Goal: Information Seeking & Learning: Learn about a topic

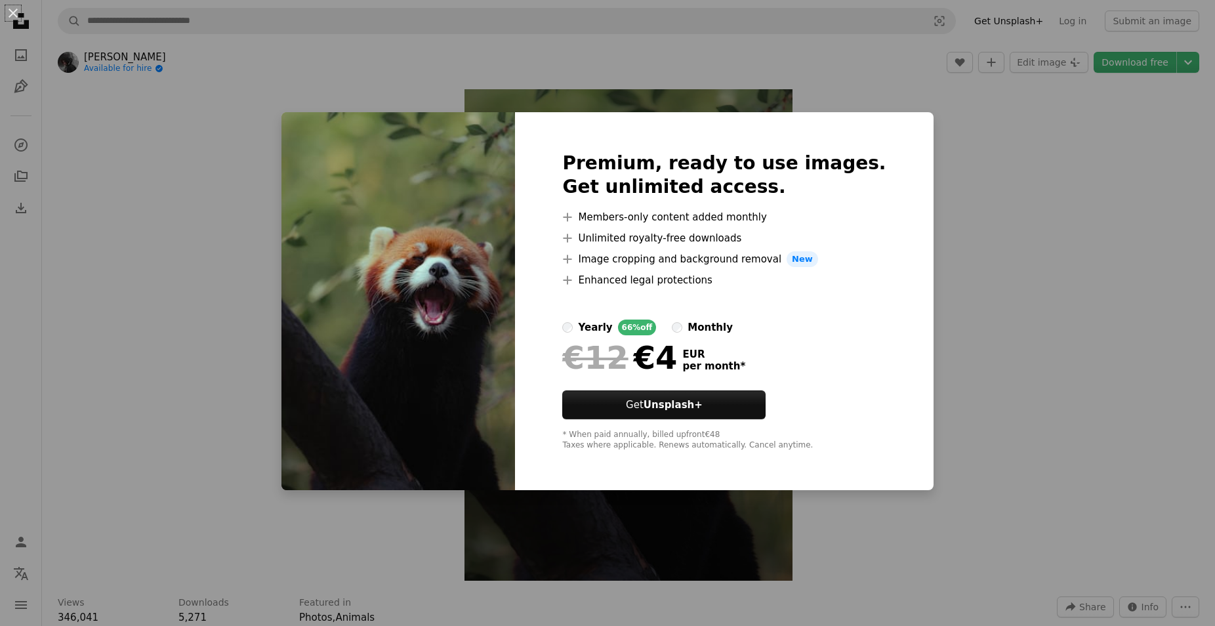
click at [1024, 209] on div "An X shape Premium, ready to use images. Get unlimited access. A plus sign Memb…" at bounding box center [607, 313] width 1215 height 626
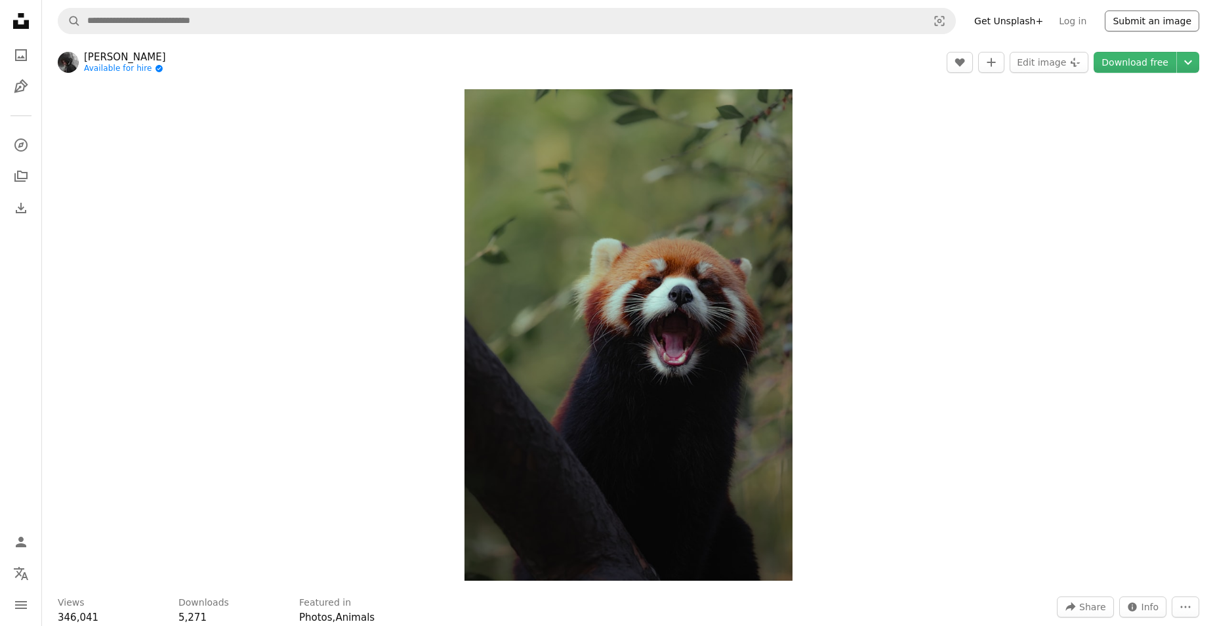
click at [1136, 23] on button "Submit an image" at bounding box center [1152, 21] width 95 height 21
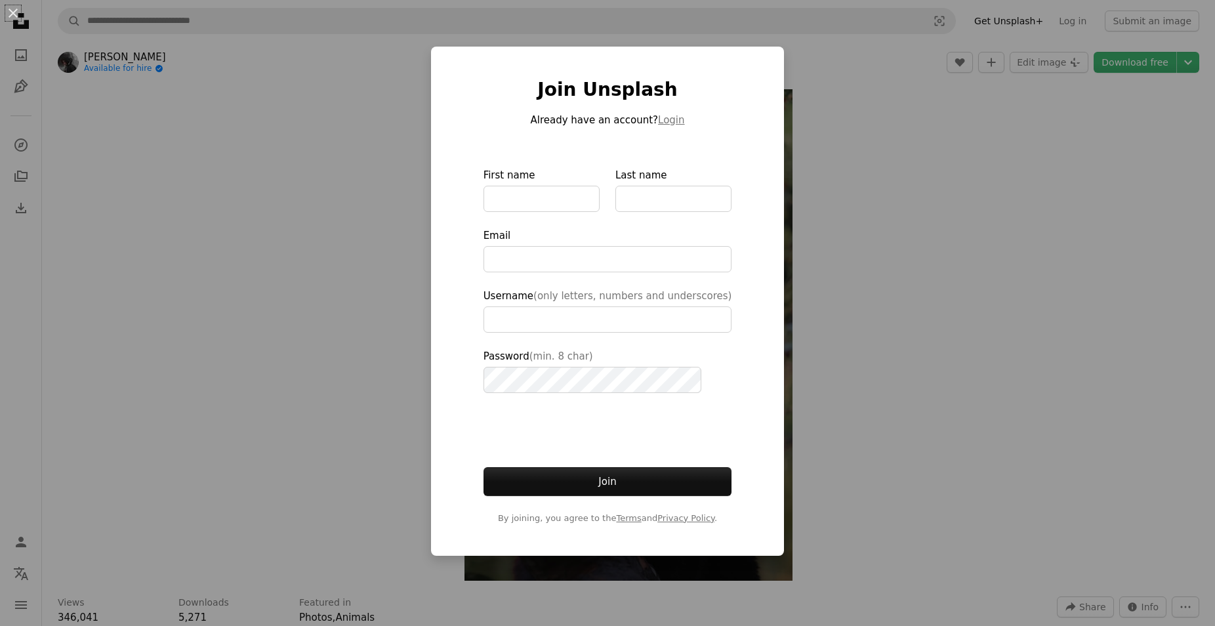
click at [912, 421] on div "An X shape Join Unsplash Already have an account? Login First name Last name Em…" at bounding box center [607, 313] width 1215 height 626
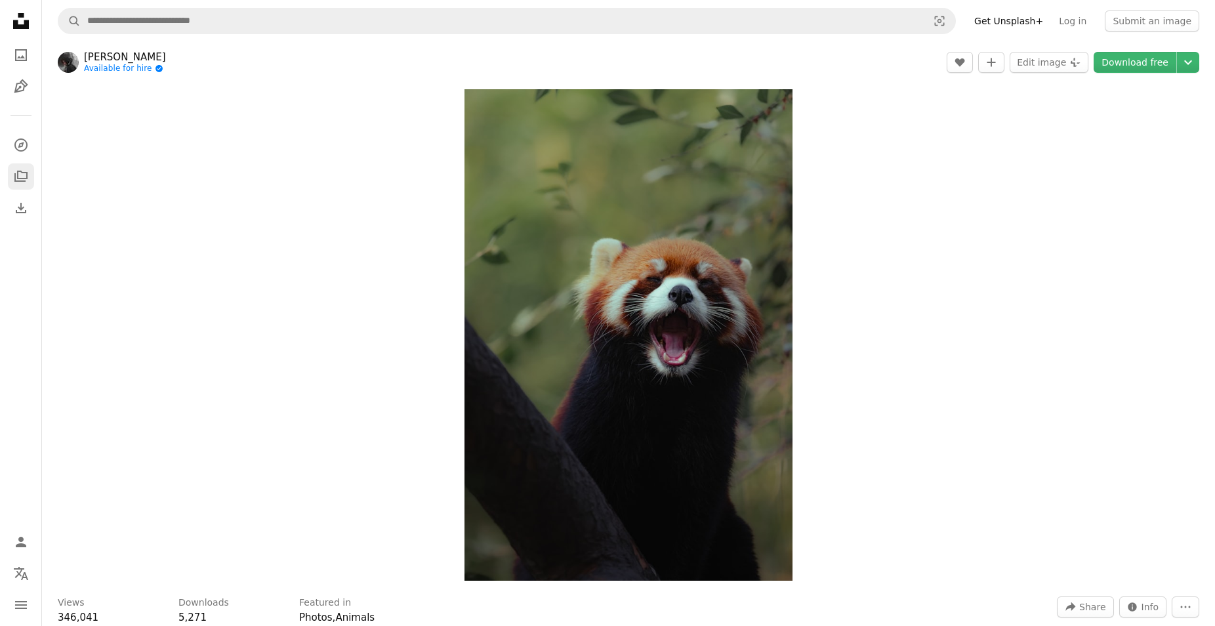
click at [21, 177] on icon "A stack of folders" at bounding box center [21, 177] width 16 height 16
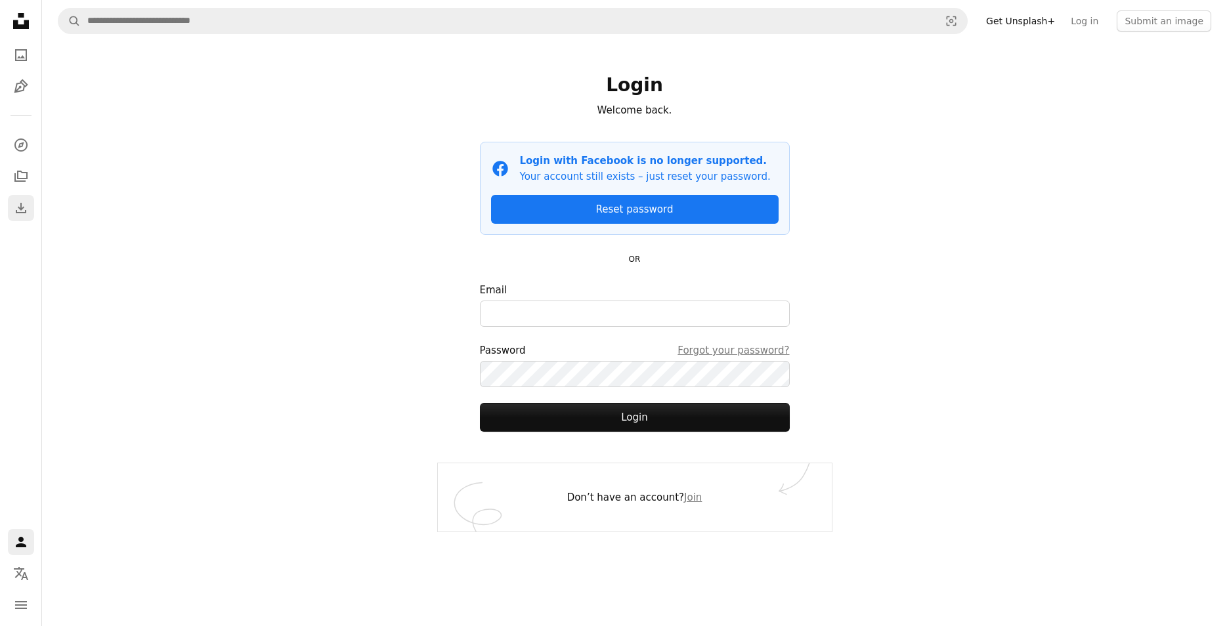
click at [19, 203] on icon "Download" at bounding box center [21, 208] width 16 height 16
click at [22, 146] on icon "Explore" at bounding box center [20, 144] width 13 height 13
click at [16, 54] on icon "Photos" at bounding box center [21, 55] width 12 height 12
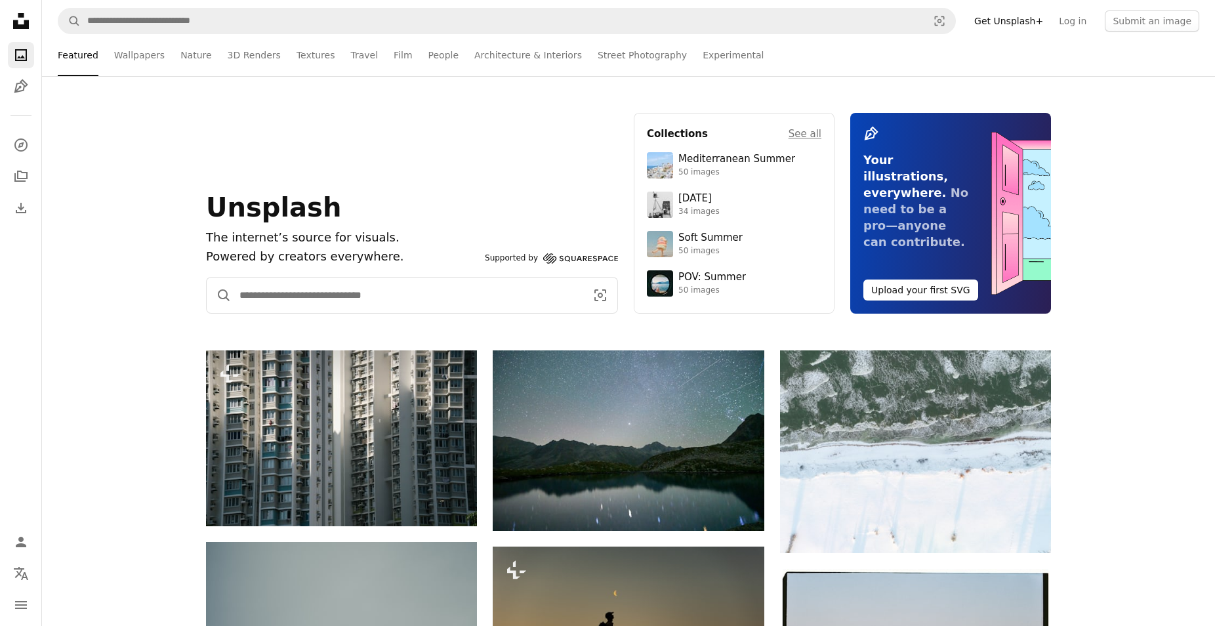
click at [387, 301] on input "Find visuals sitewide" at bounding box center [408, 295] width 352 height 35
type input "****"
click at [207, 278] on button "A magnifying glass" at bounding box center [219, 295] width 25 height 35
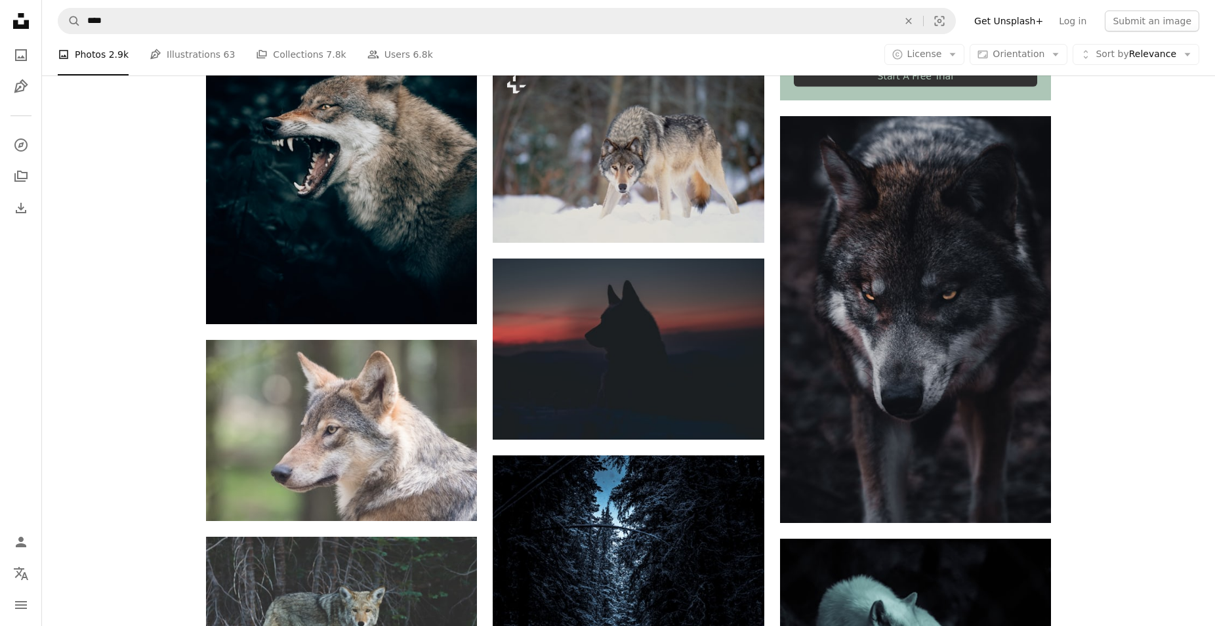
scroll to position [536, 0]
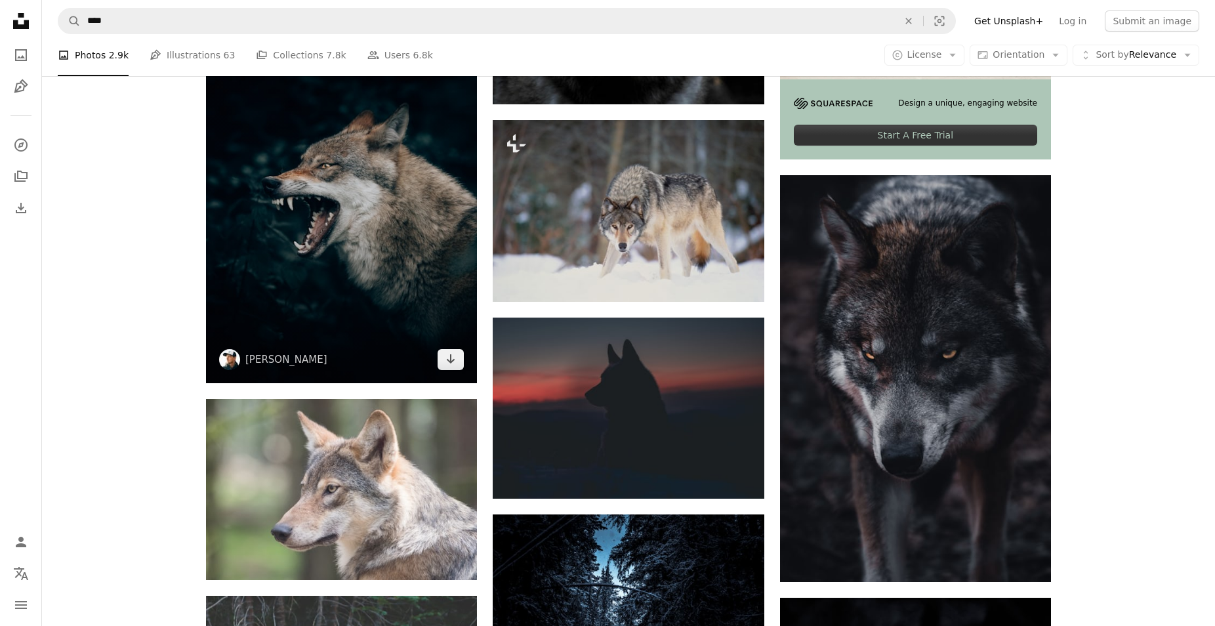
click at [292, 263] on img at bounding box center [341, 179] width 271 height 407
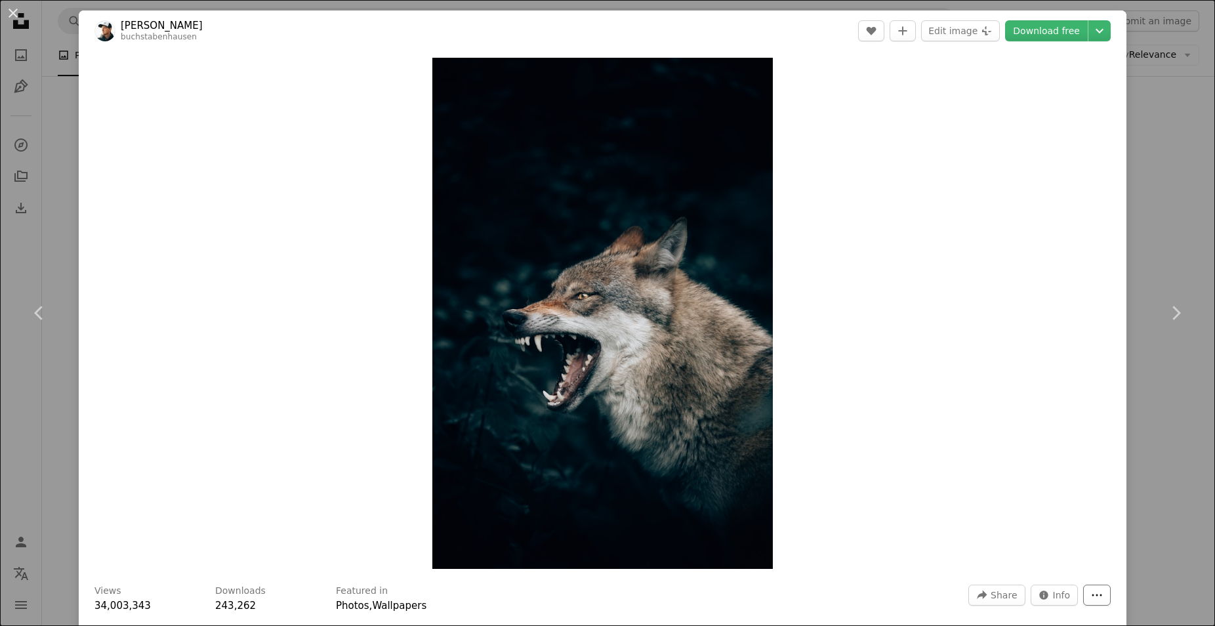
click at [1100, 597] on icon "More Actions" at bounding box center [1097, 595] width 12 height 12
click at [845, 450] on dialog "An X shape Chevron left Chevron right [PERSON_NAME] buchstabenhausen A heart A …" at bounding box center [607, 313] width 1215 height 626
click at [637, 322] on img "Zoom in on this image" at bounding box center [602, 313] width 341 height 511
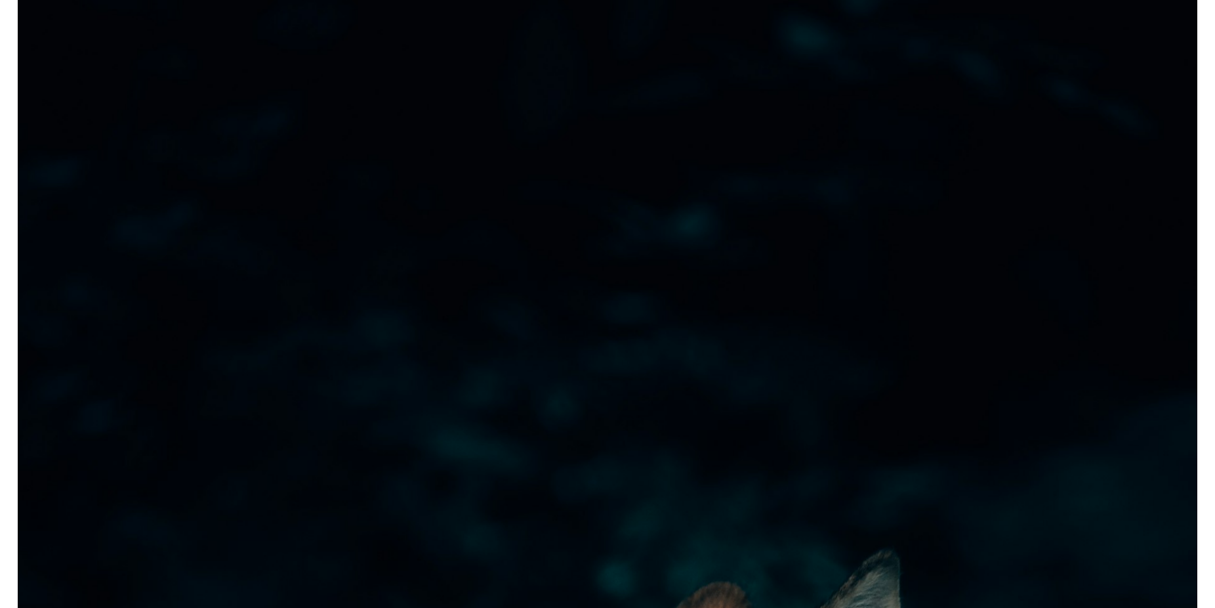
scroll to position [591, 0]
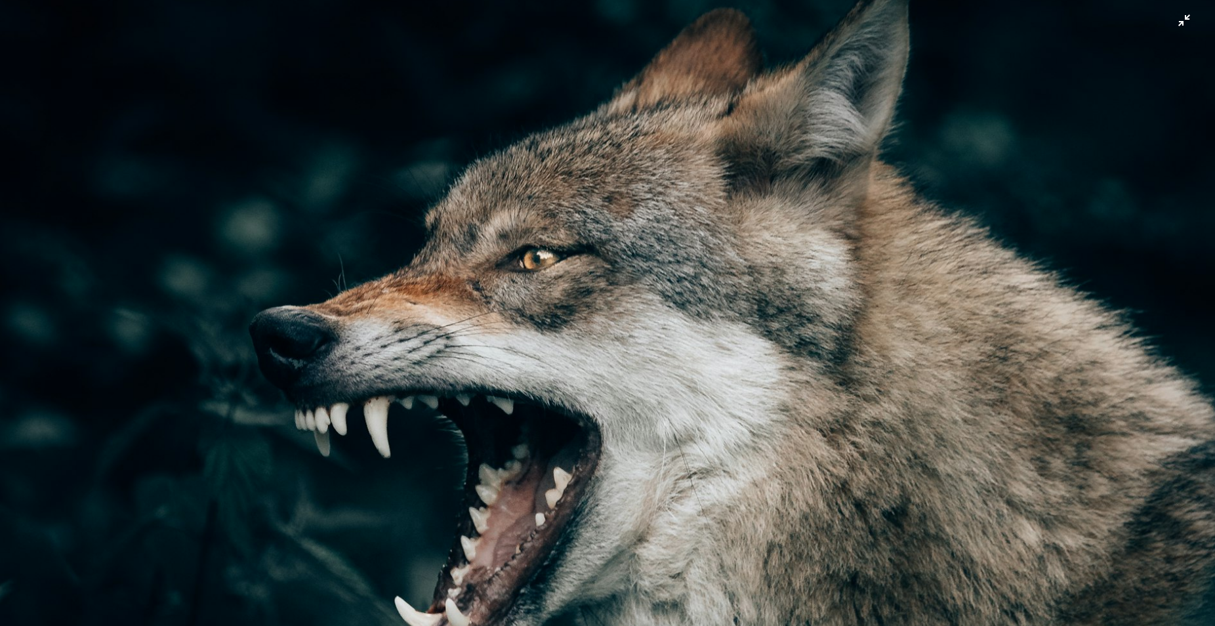
click at [1069, 195] on img "Zoom out on this image" at bounding box center [607, 320] width 1217 height 1825
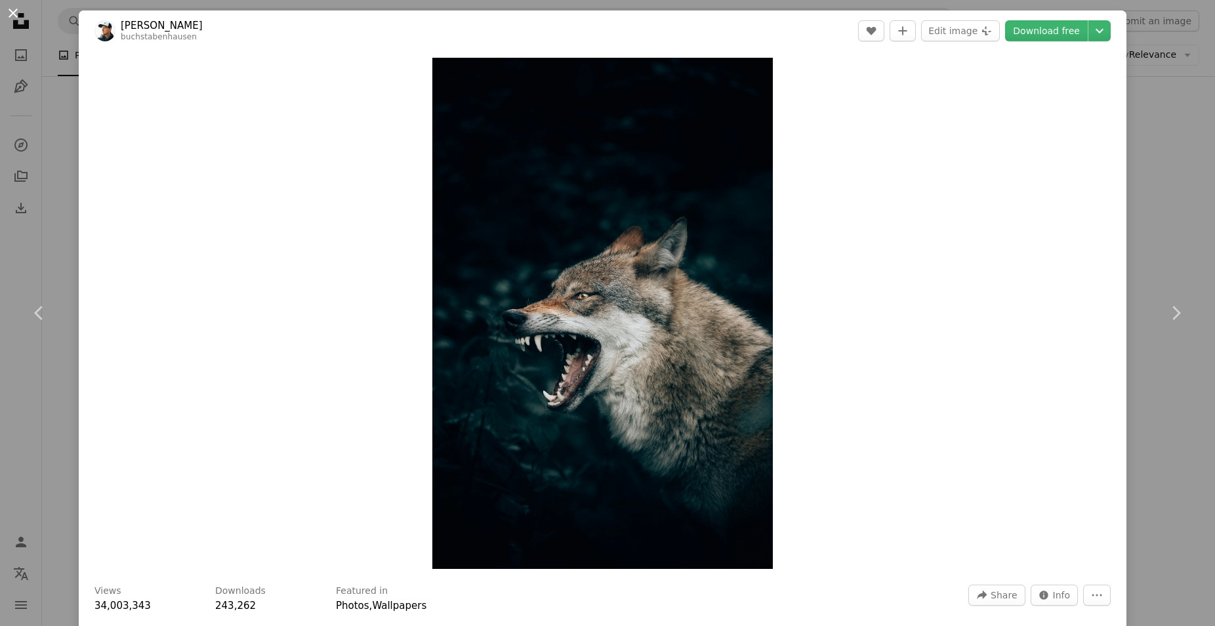
click at [12, 8] on button "An X shape" at bounding box center [13, 13] width 16 height 16
